Goal: Task Accomplishment & Management: Use online tool/utility

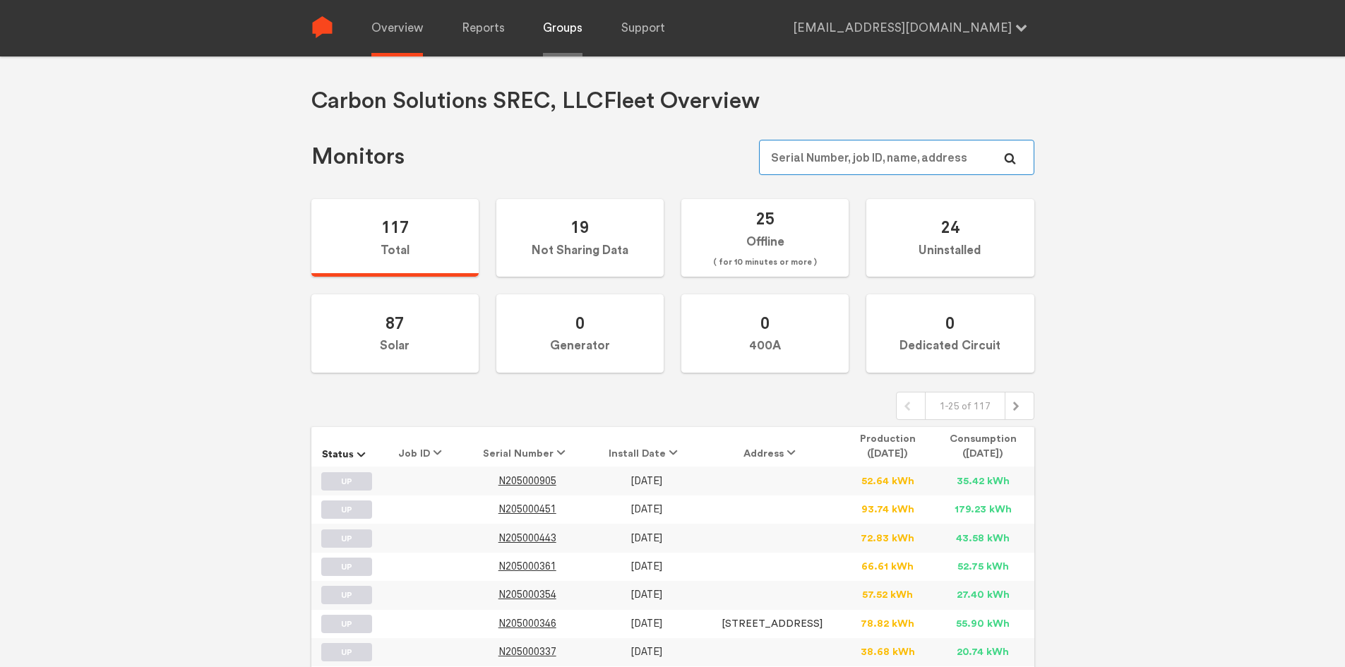
type input "[EMAIL_ADDRESS][DOMAIN_NAME]"
click at [559, 27] on link "Groups" at bounding box center [563, 28] width 40 height 56
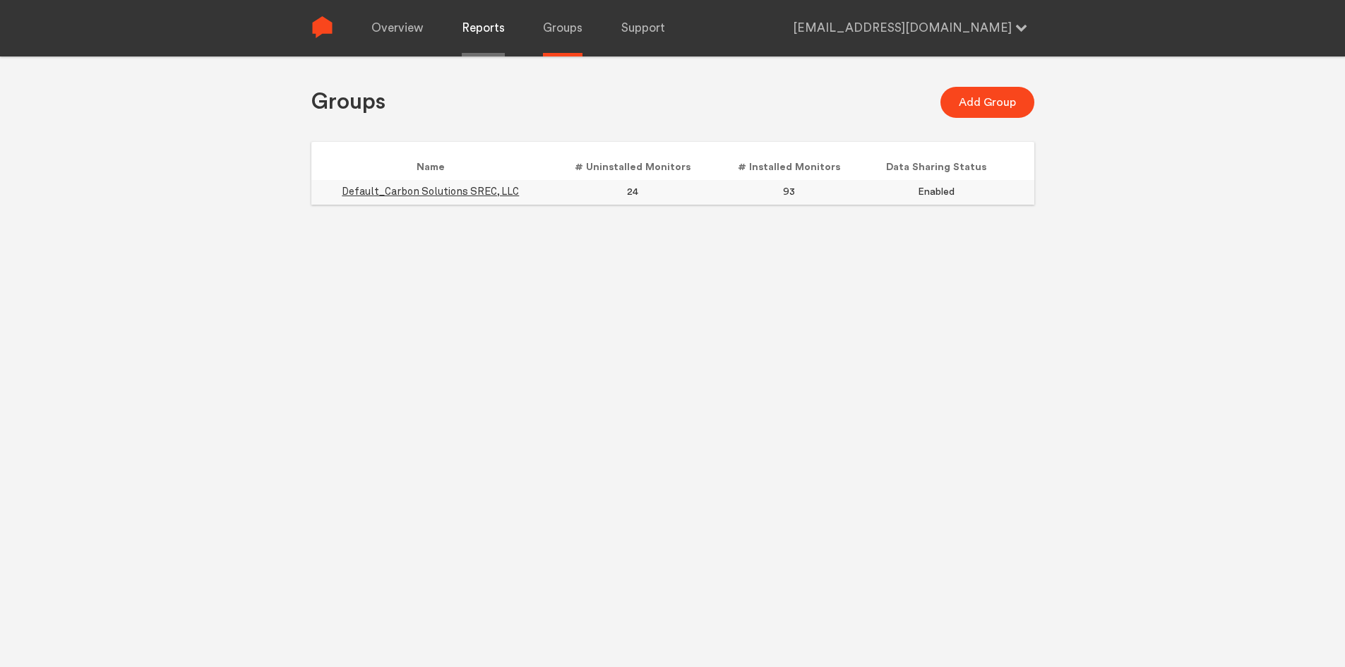
click at [472, 31] on link "Reports" at bounding box center [483, 28] width 43 height 56
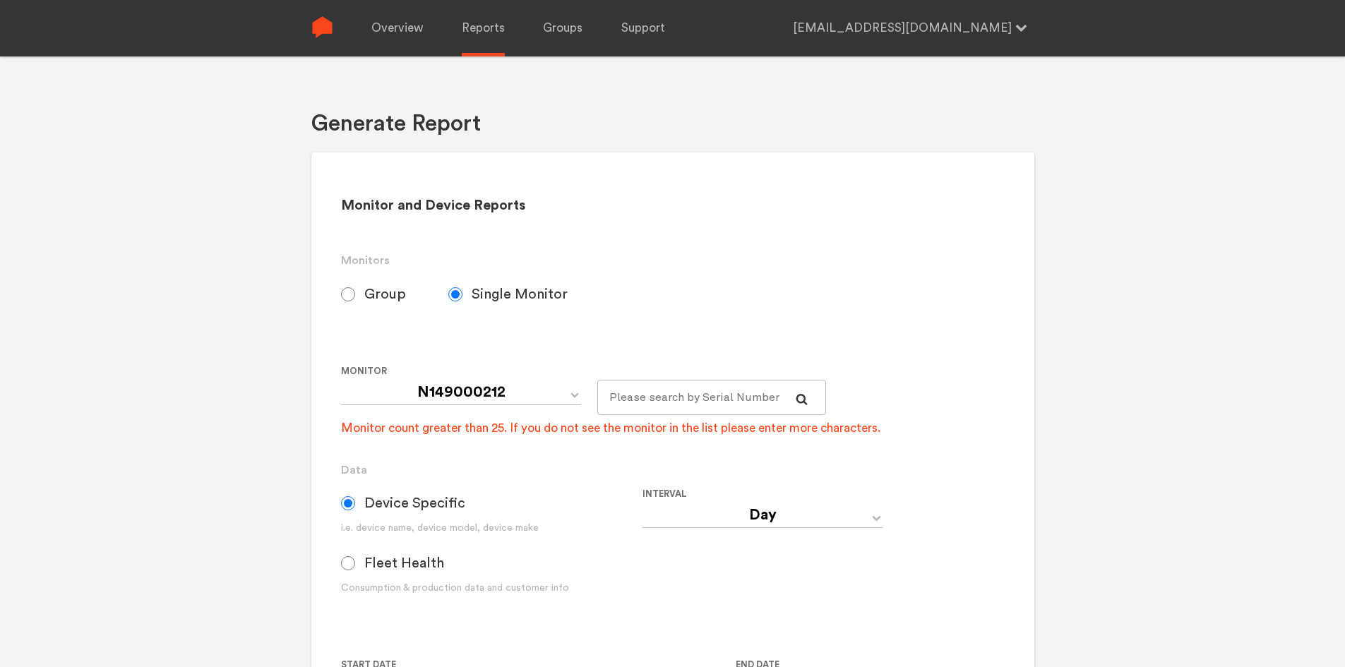
click at [336, 286] on div "Monitor and Device Reports Monitors Group Single Monitor Monitor Group Default_…" at bounding box center [672, 521] width 723 height 737
click at [345, 297] on input "Group" at bounding box center [348, 294] width 14 height 14
radio input "true"
radio input "false"
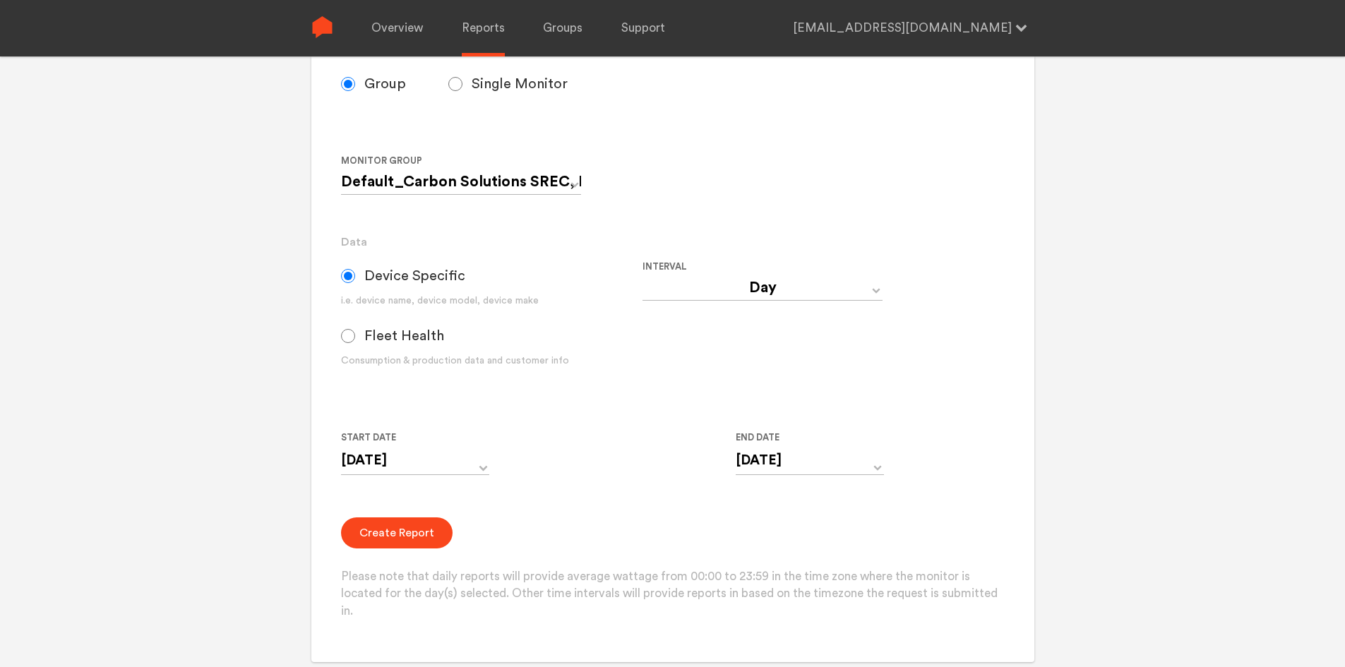
scroll to position [212, 0]
click at [345, 345] on label "Fleet Health" at bounding box center [413, 334] width 145 height 35
click at [345, 342] on input "Fleet Health" at bounding box center [348, 335] width 14 height 14
radio input "true"
radio input "false"
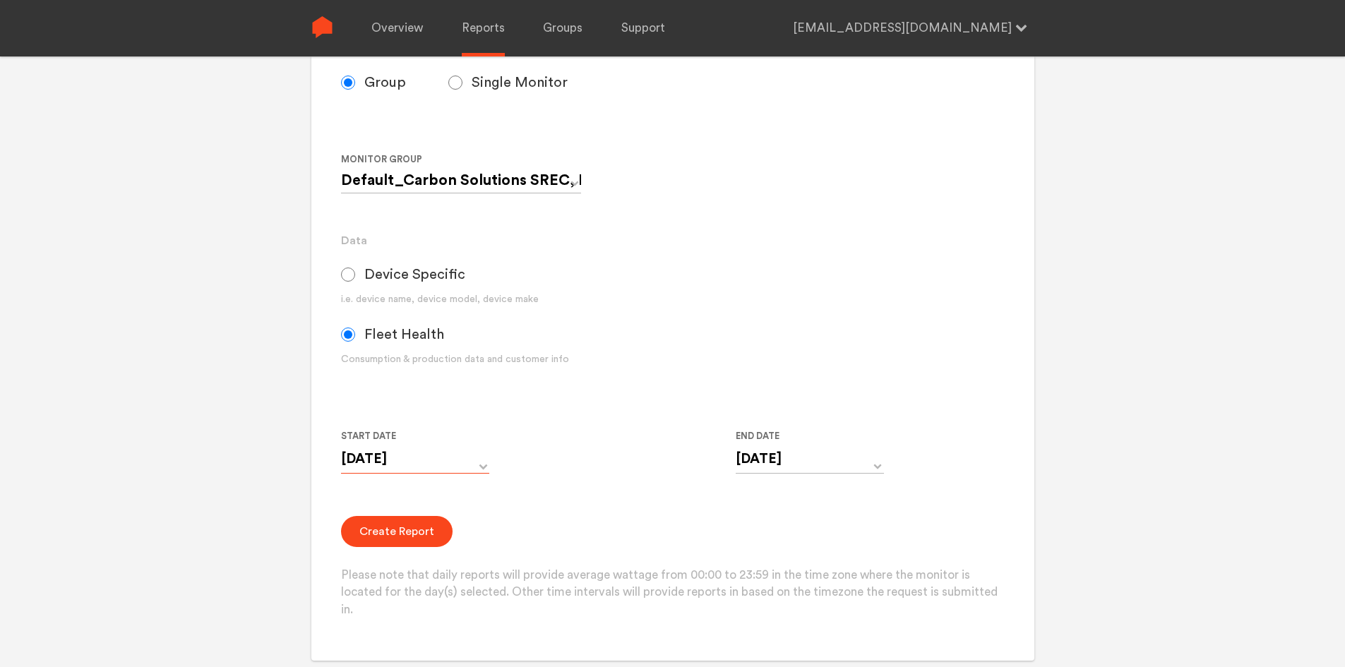
click at [378, 457] on input "[DATE]" at bounding box center [415, 459] width 148 height 29
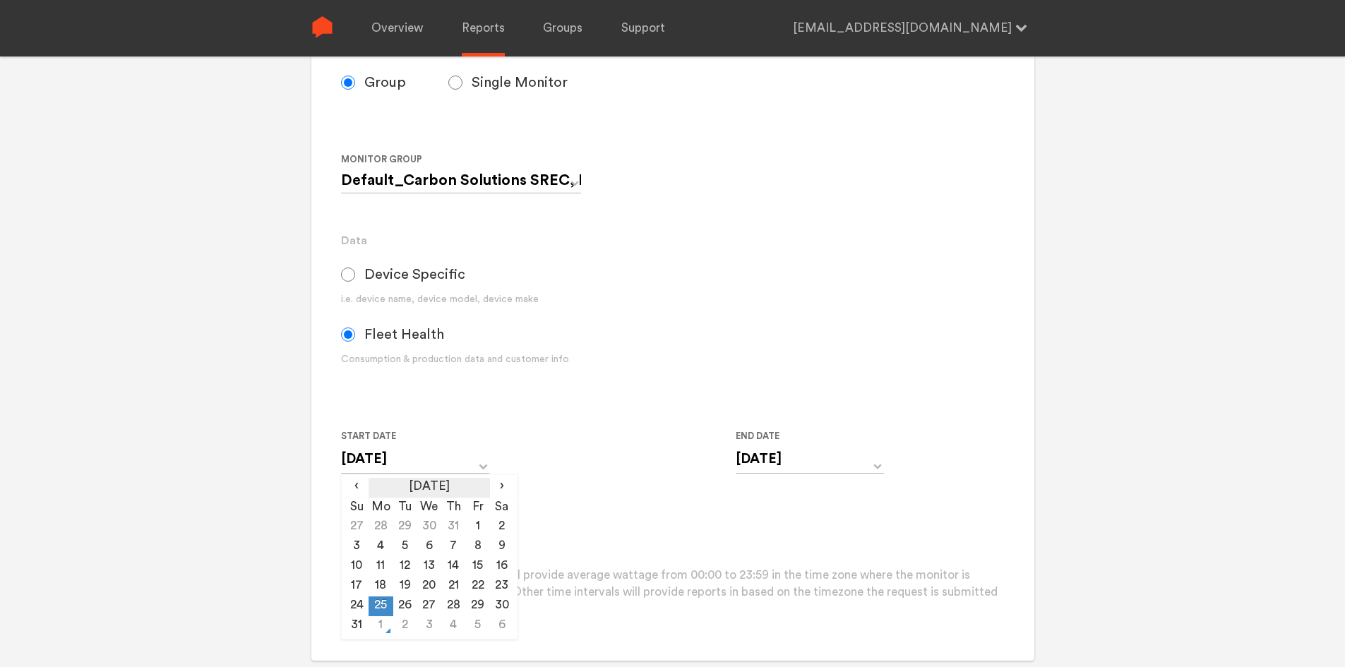
click at [412, 491] on th "[DATE]" at bounding box center [429, 488] width 121 height 20
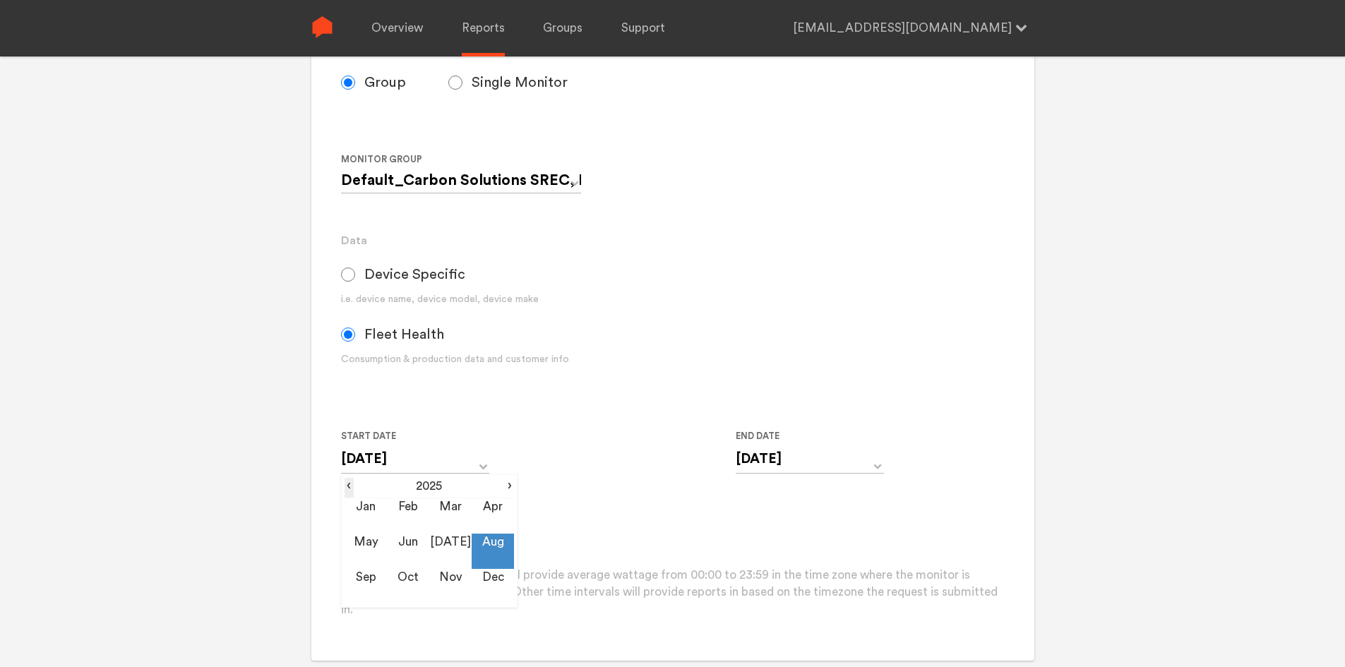
click at [346, 490] on span "‹" at bounding box center [349, 486] width 9 height 17
click at [374, 514] on td "Jan" at bounding box center [366, 515] width 42 height 35
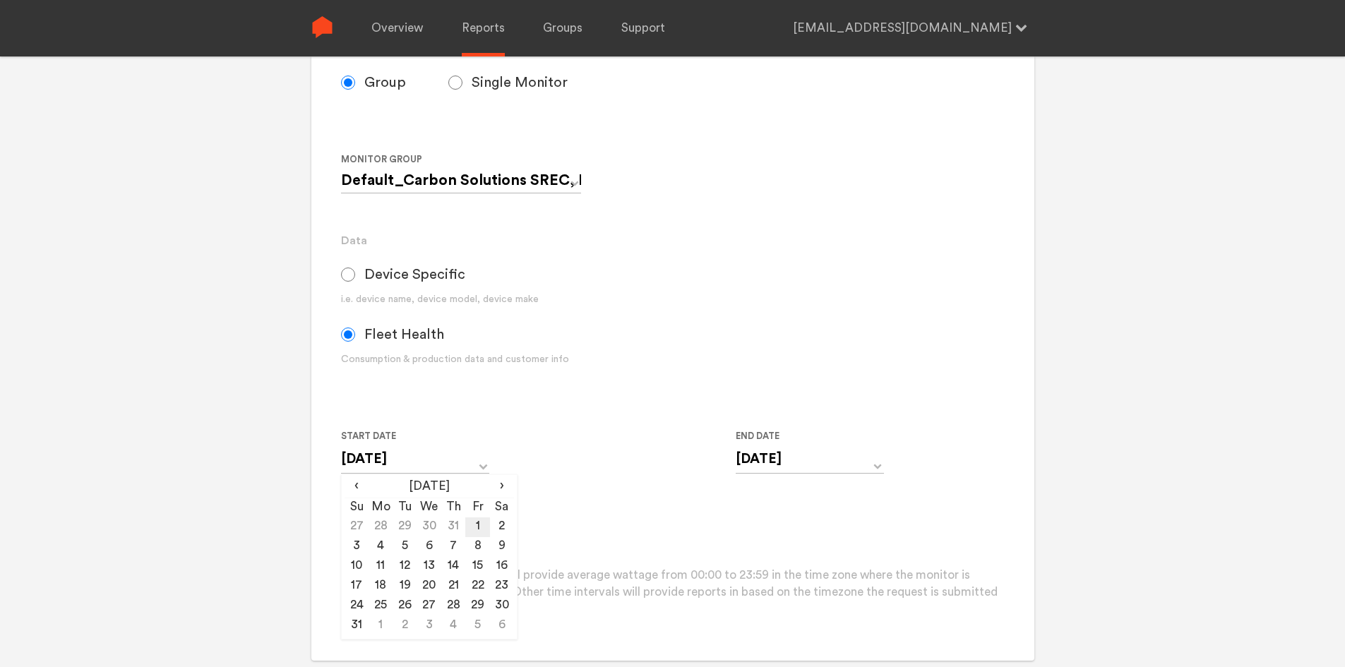
click at [469, 530] on td "1" at bounding box center [477, 528] width 24 height 20
type input "[DATE]"
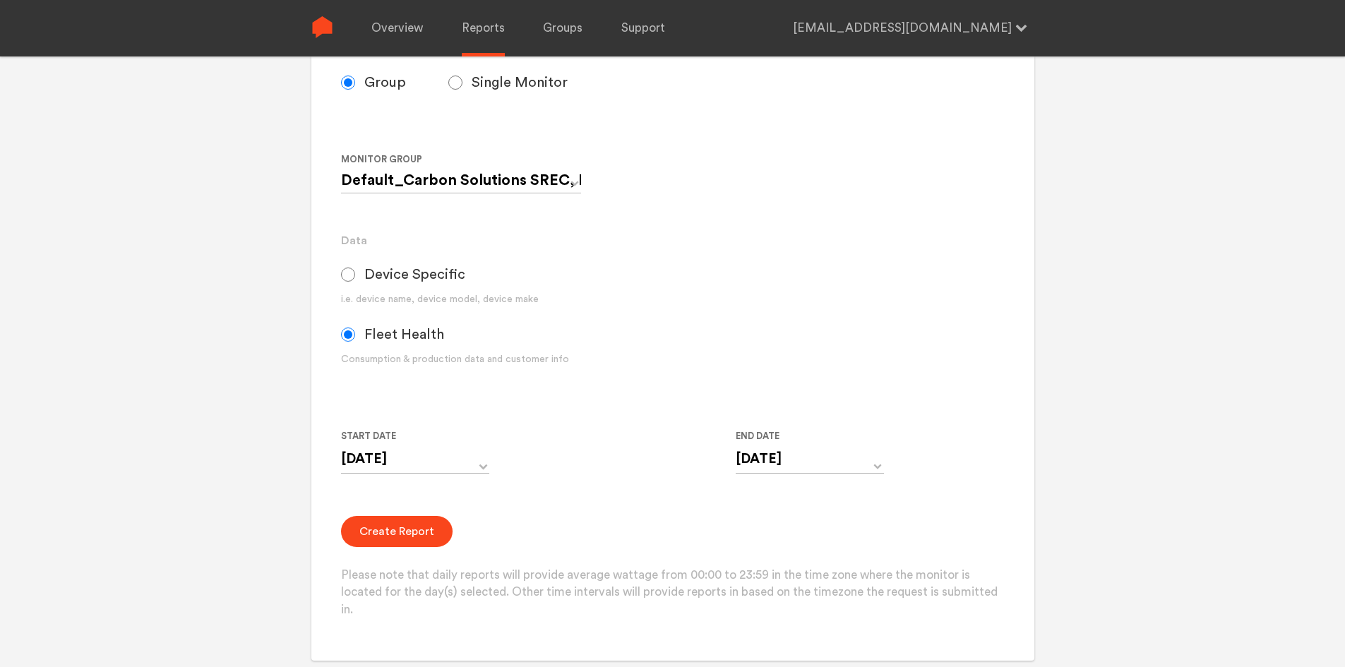
click at [621, 508] on form "Group Single Monitor Monitor Group Default_Carbon Solutions SREC, LLC Monitor N…" at bounding box center [672, 342] width 663 height 554
click at [407, 539] on button "Create Report" at bounding box center [397, 531] width 112 height 31
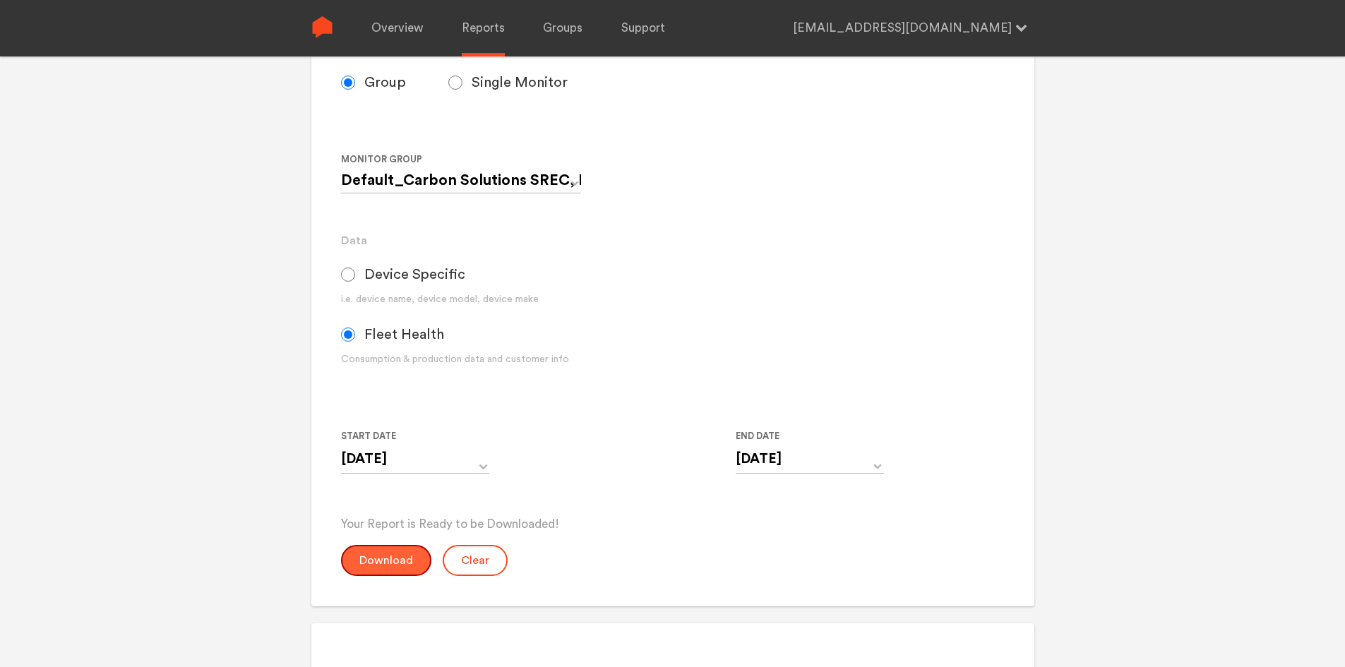
click at [400, 557] on button "Download" at bounding box center [386, 560] width 90 height 31
